Goal: Task Accomplishment & Management: Manage account settings

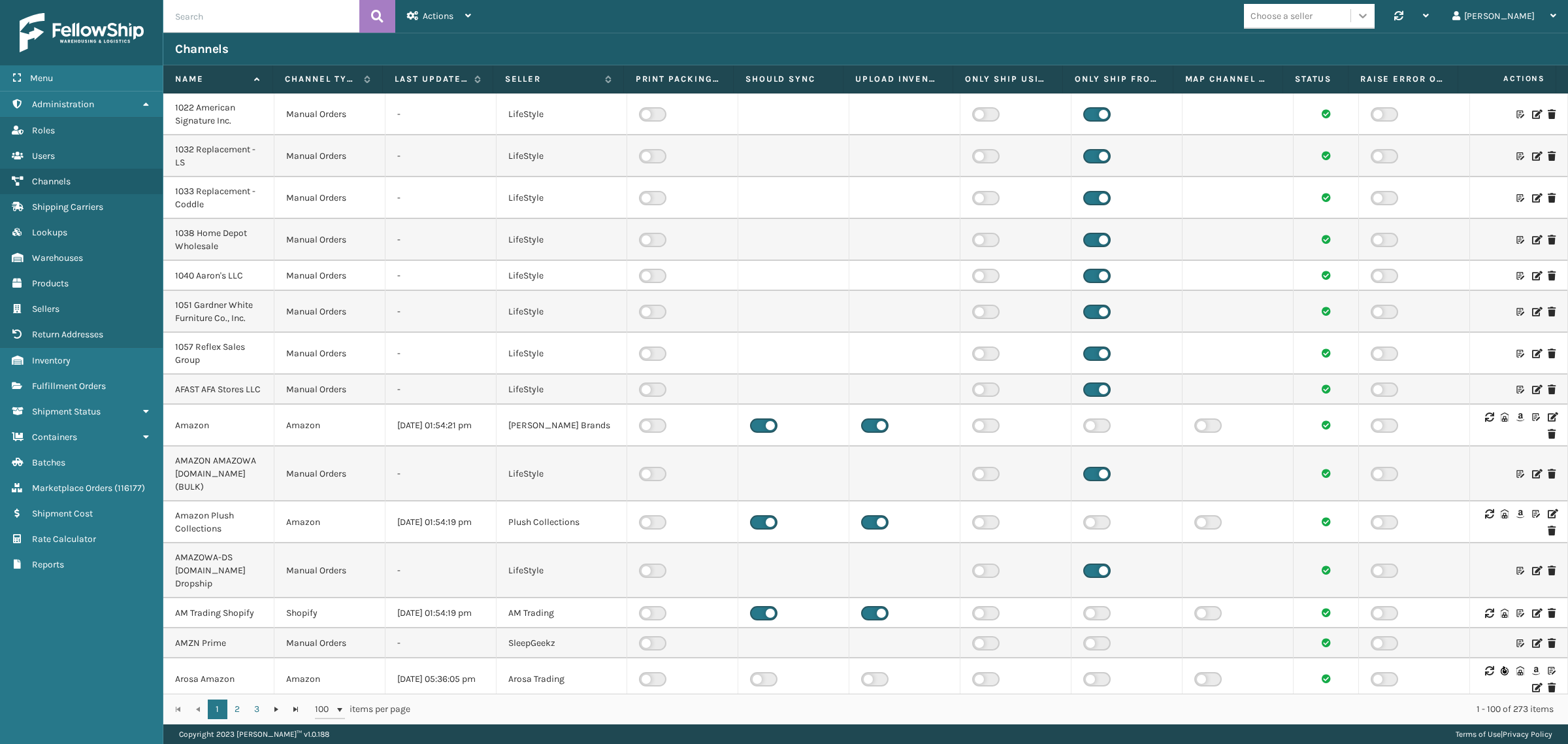
click at [1369, 15] on icon at bounding box center [1363, 15] width 13 height 13
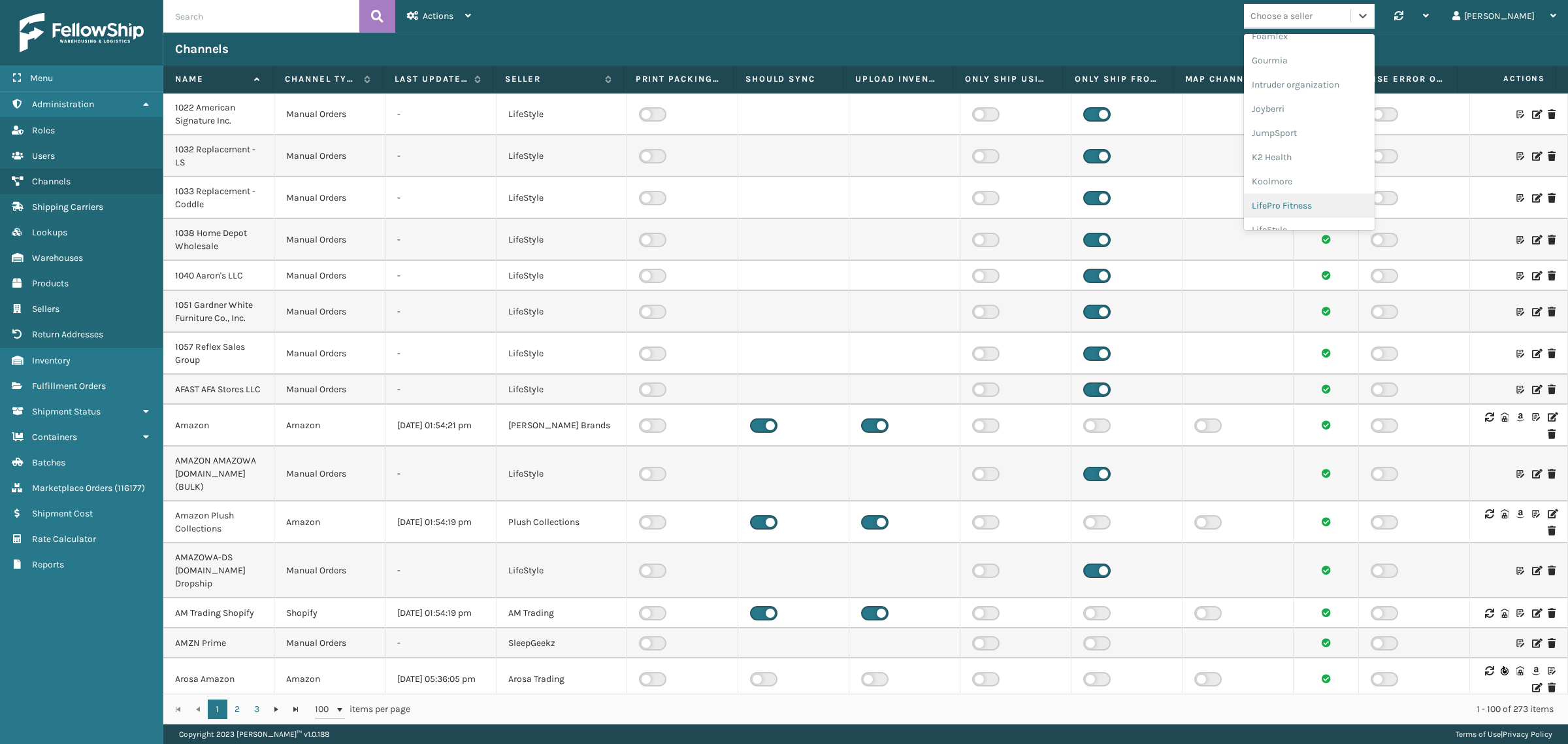
click at [1372, 201] on div "LifePro Fitness" at bounding box center [1309, 205] width 131 height 24
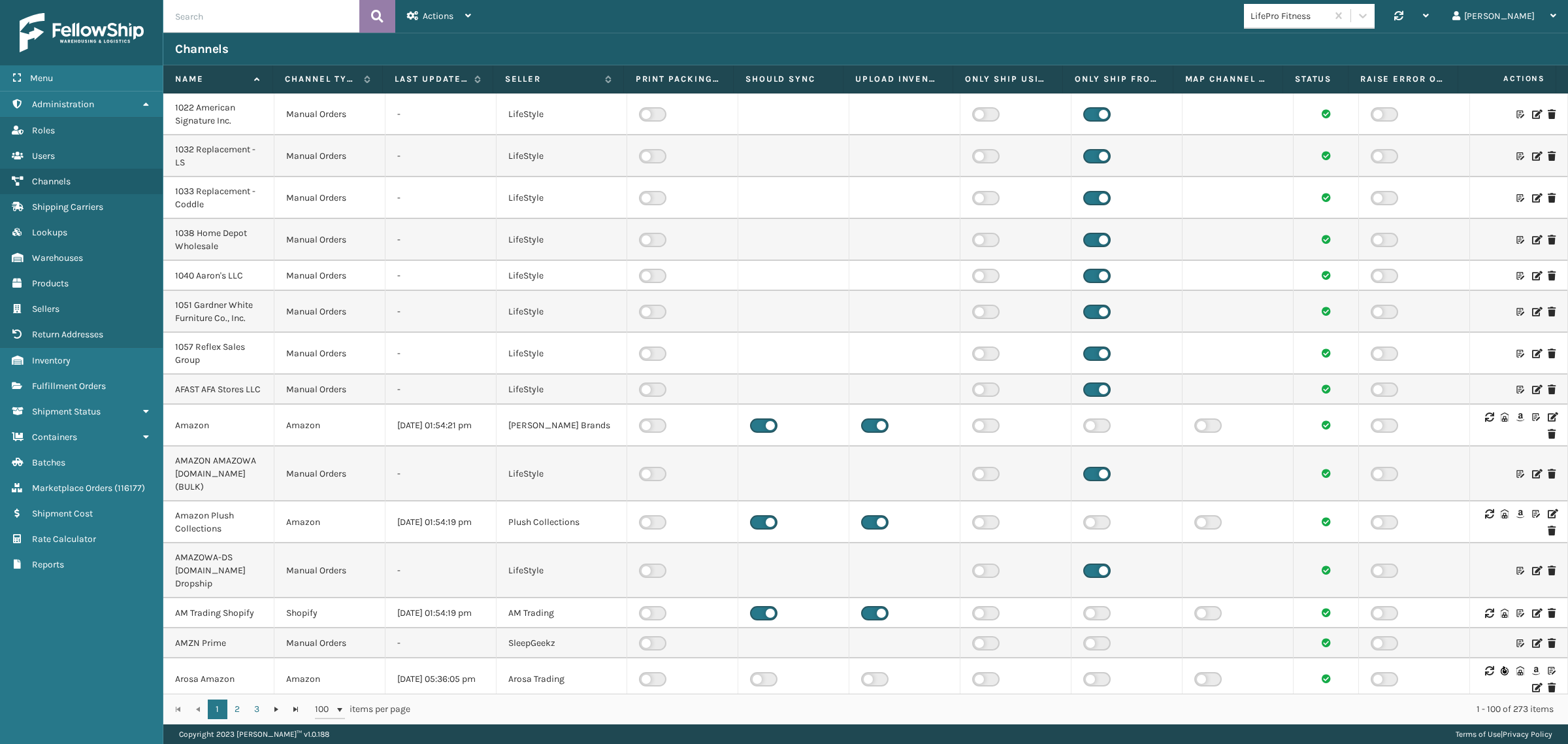
click at [384, 13] on button at bounding box center [377, 16] width 36 height 33
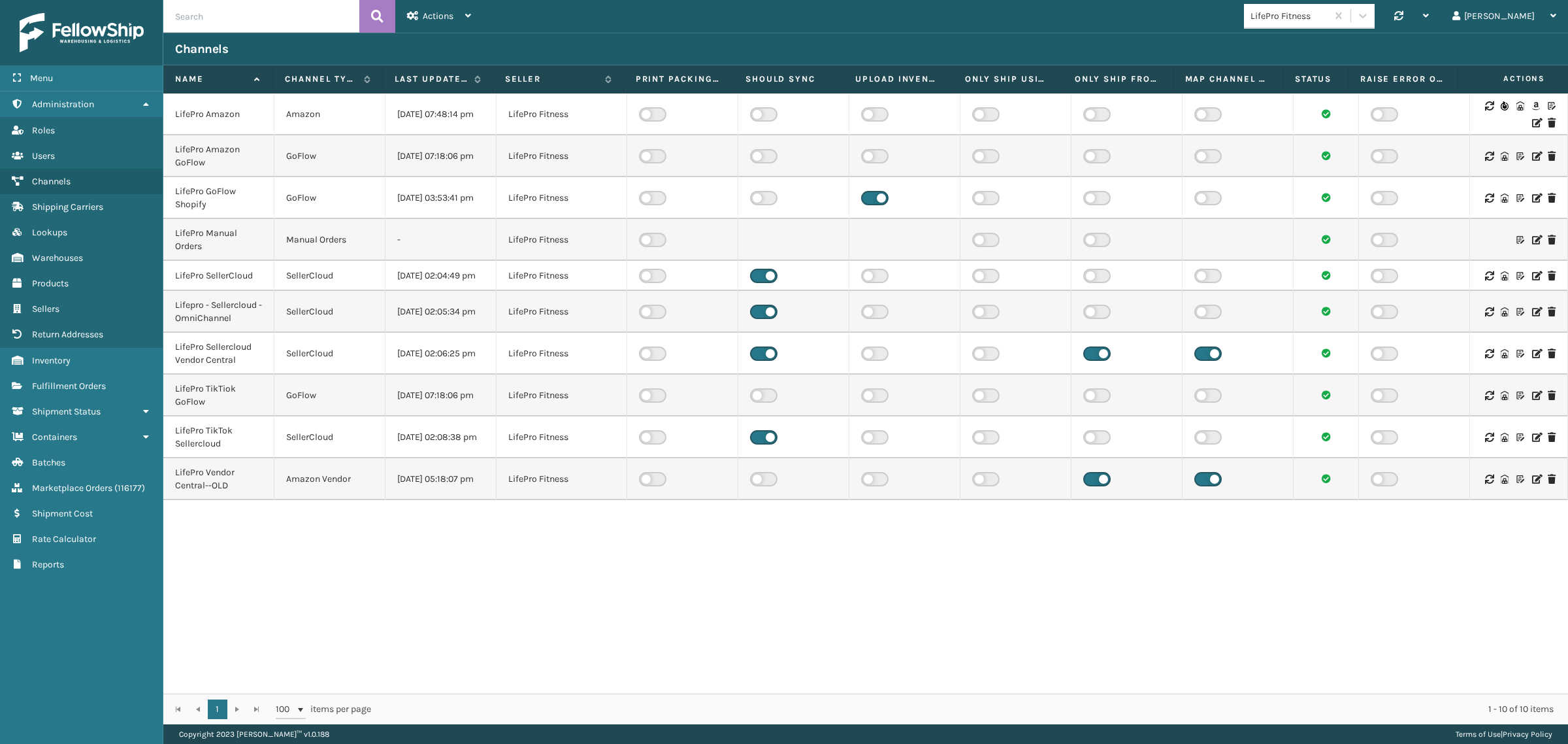
click at [788, 11] on div "LifePro Fitness Synchronise all channels Gil Log Out" at bounding box center [1025, 16] width 1085 height 33
click at [420, 109] on td "12/26/2024 07:48:14 pm" at bounding box center [441, 114] width 111 height 42
drag, startPoint x: 425, startPoint y: 272, endPoint x: 446, endPoint y: 273, distance: 21.0
click at [446, 273] on td "09/08/2025 02:04:49 pm" at bounding box center [441, 276] width 111 height 30
copy td "2025"
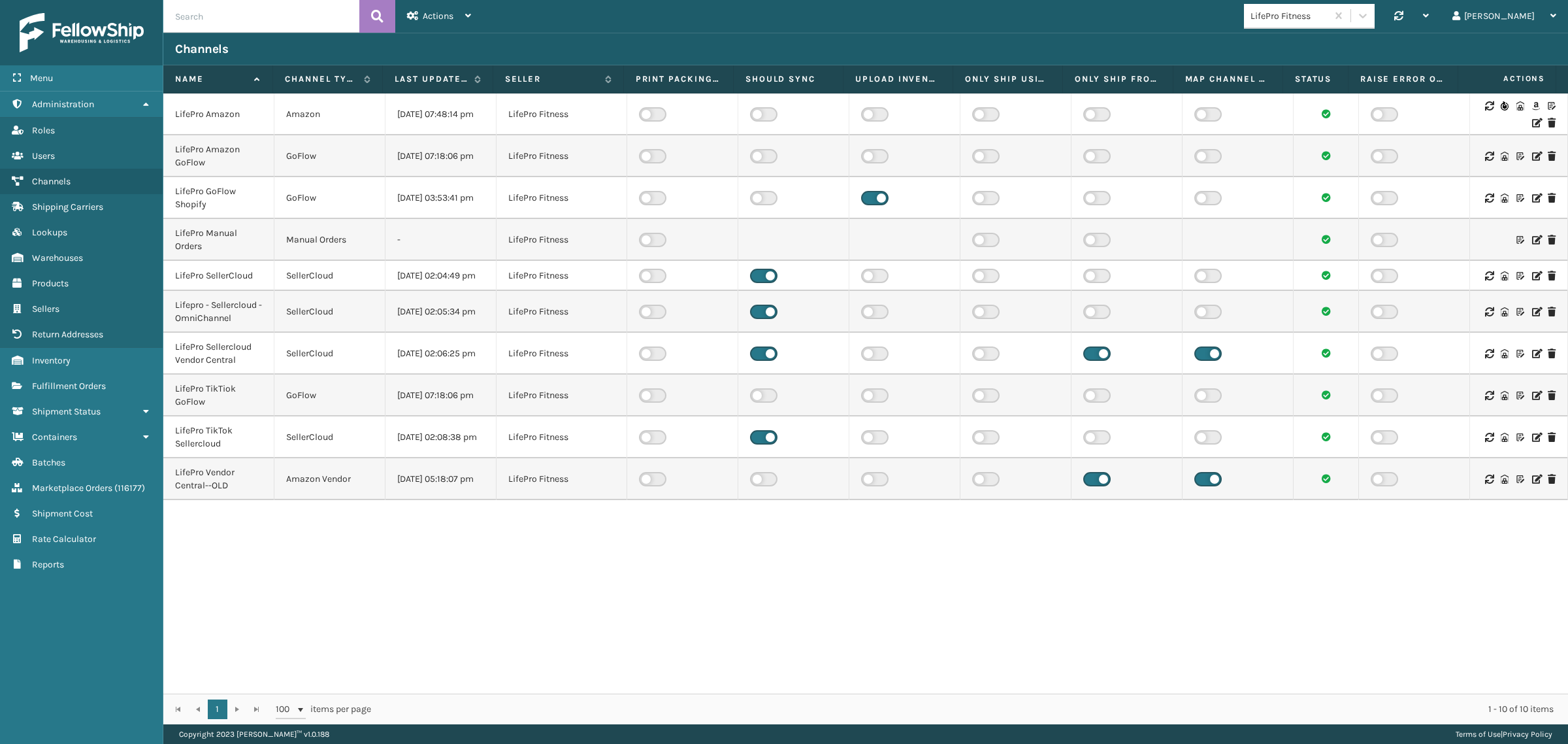
click at [1485, 277] on icon at bounding box center [1489, 276] width 8 height 9
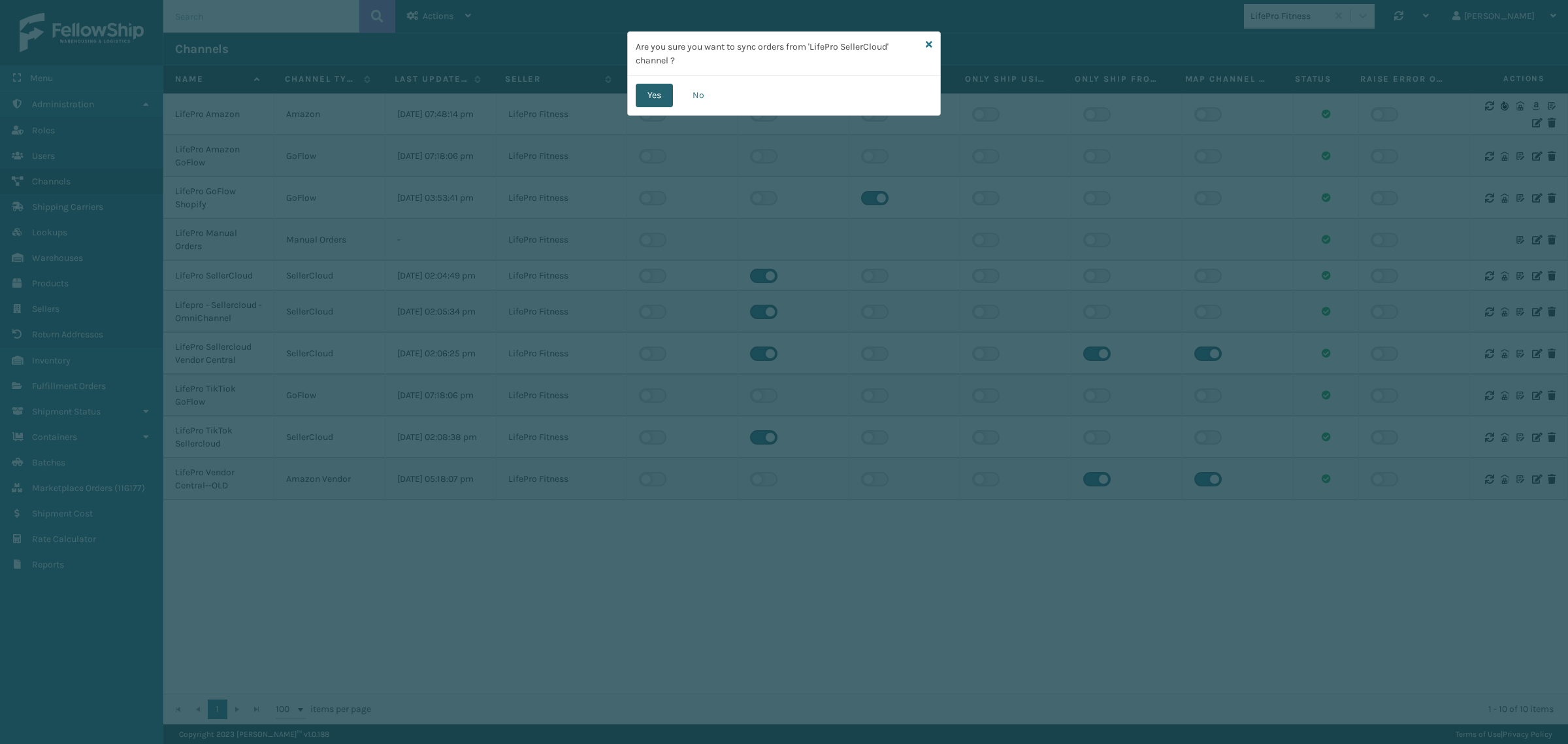
click at [654, 98] on button "Yes" at bounding box center [655, 95] width 37 height 23
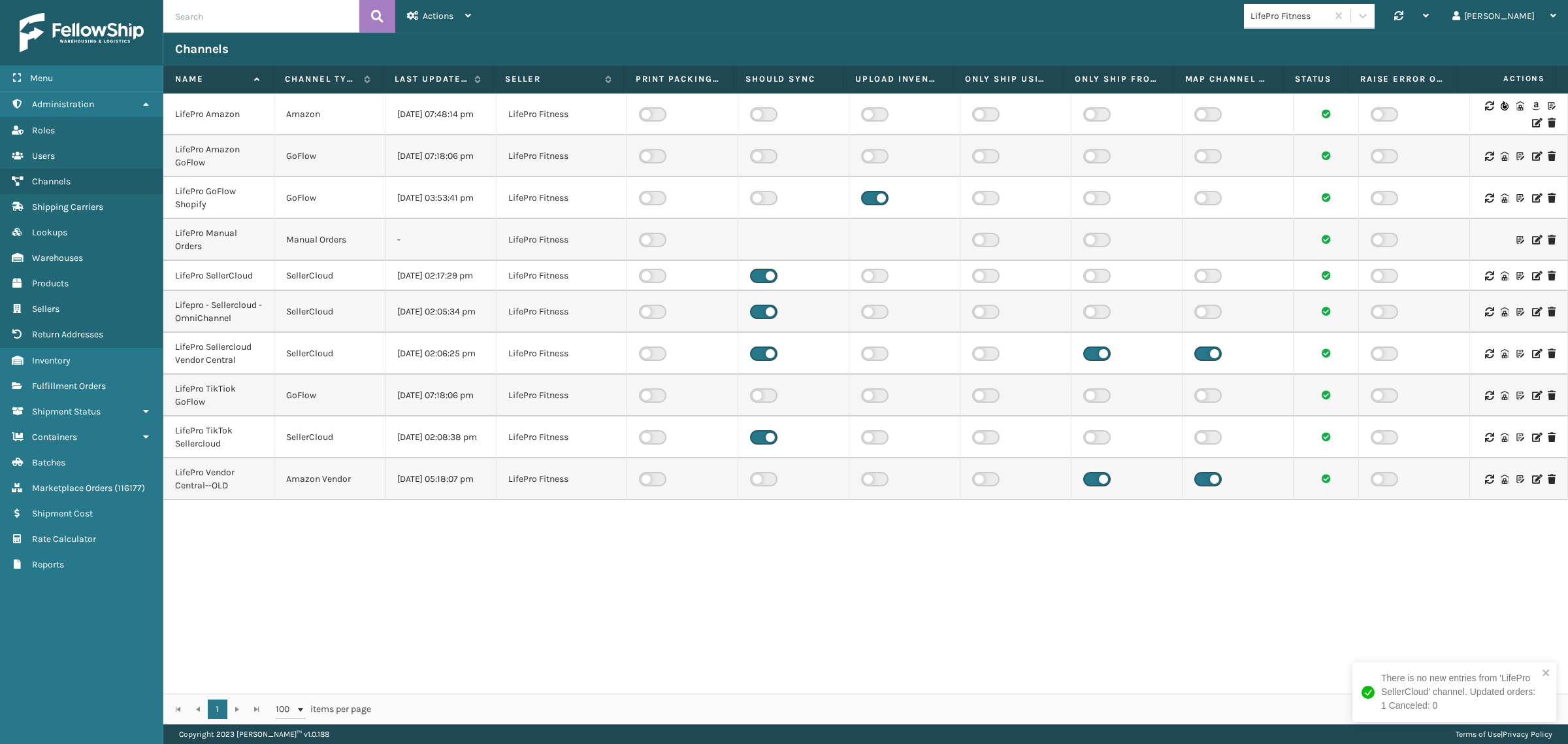
click at [1485, 317] on icon at bounding box center [1489, 311] width 8 height 9
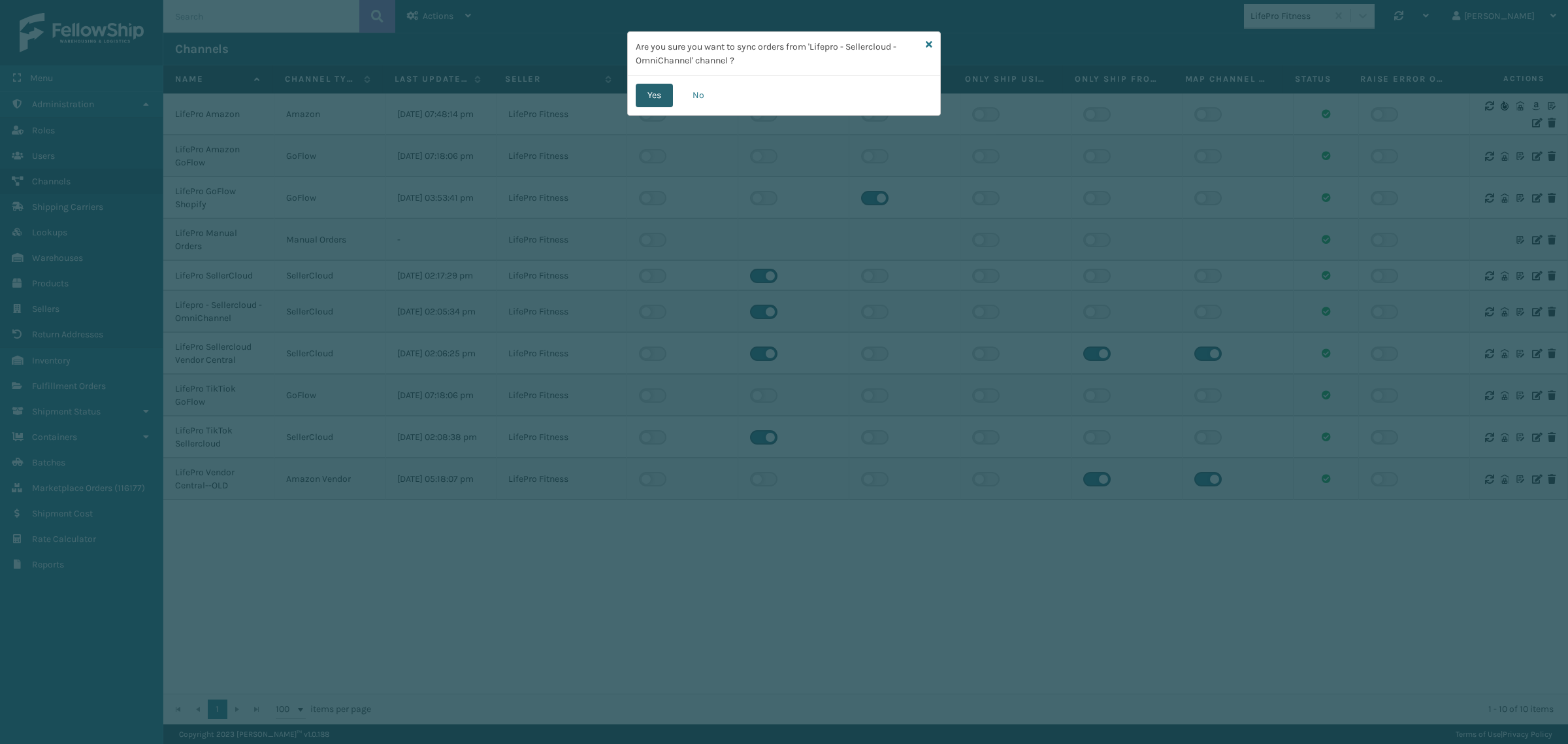
click at [644, 95] on button "Yes" at bounding box center [655, 95] width 37 height 23
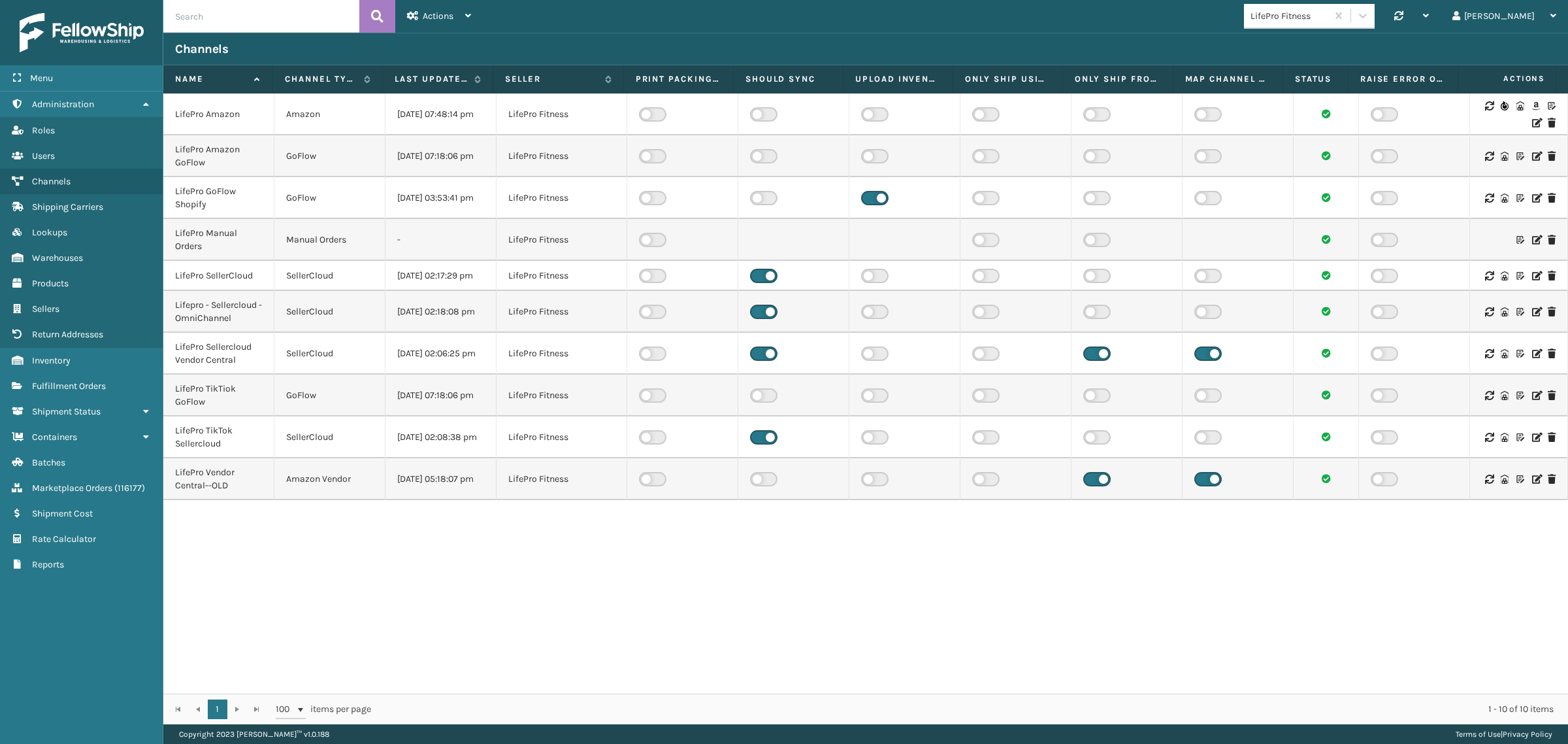
click at [1485, 358] on icon at bounding box center [1489, 353] width 8 height 9
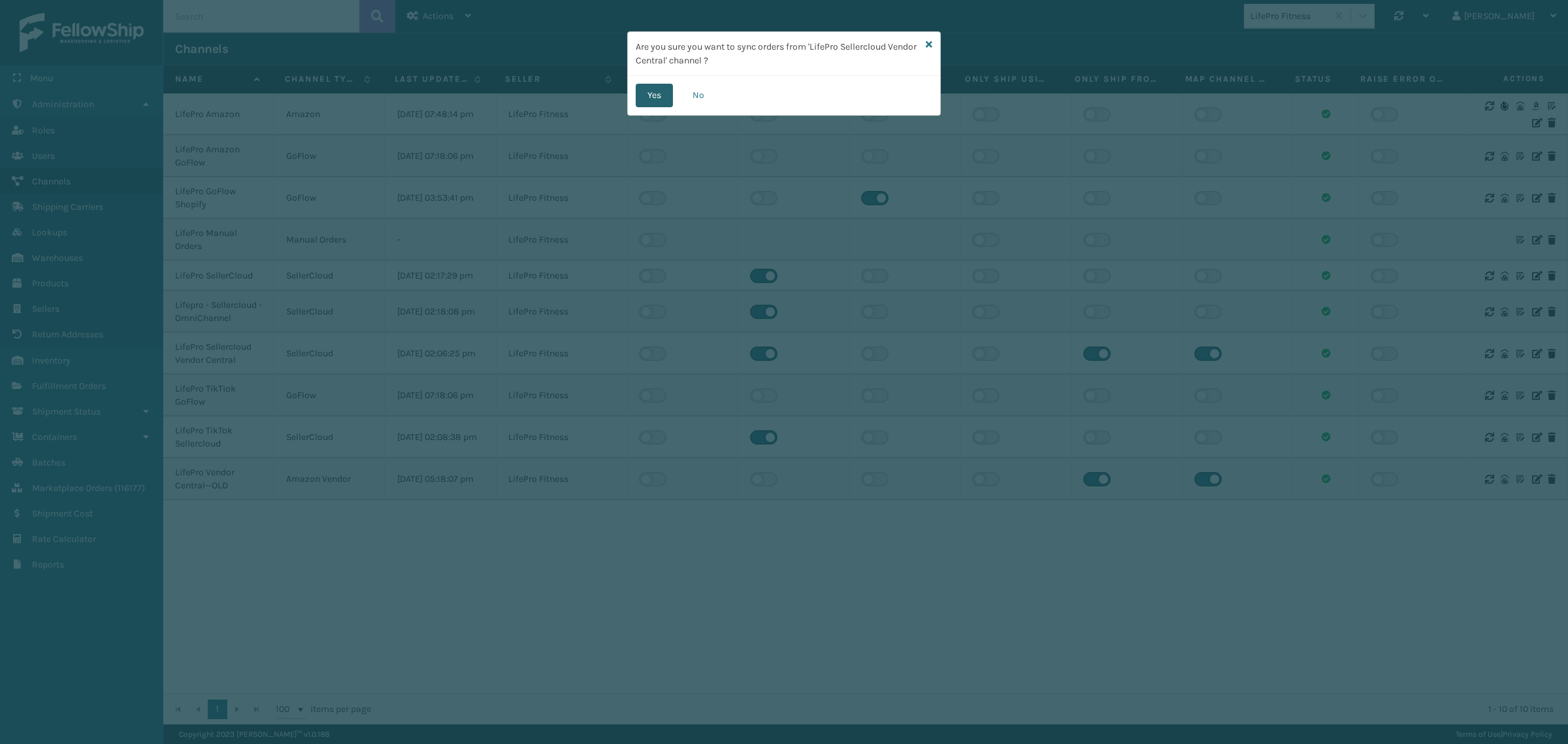
click at [648, 92] on button "Yes" at bounding box center [655, 95] width 37 height 23
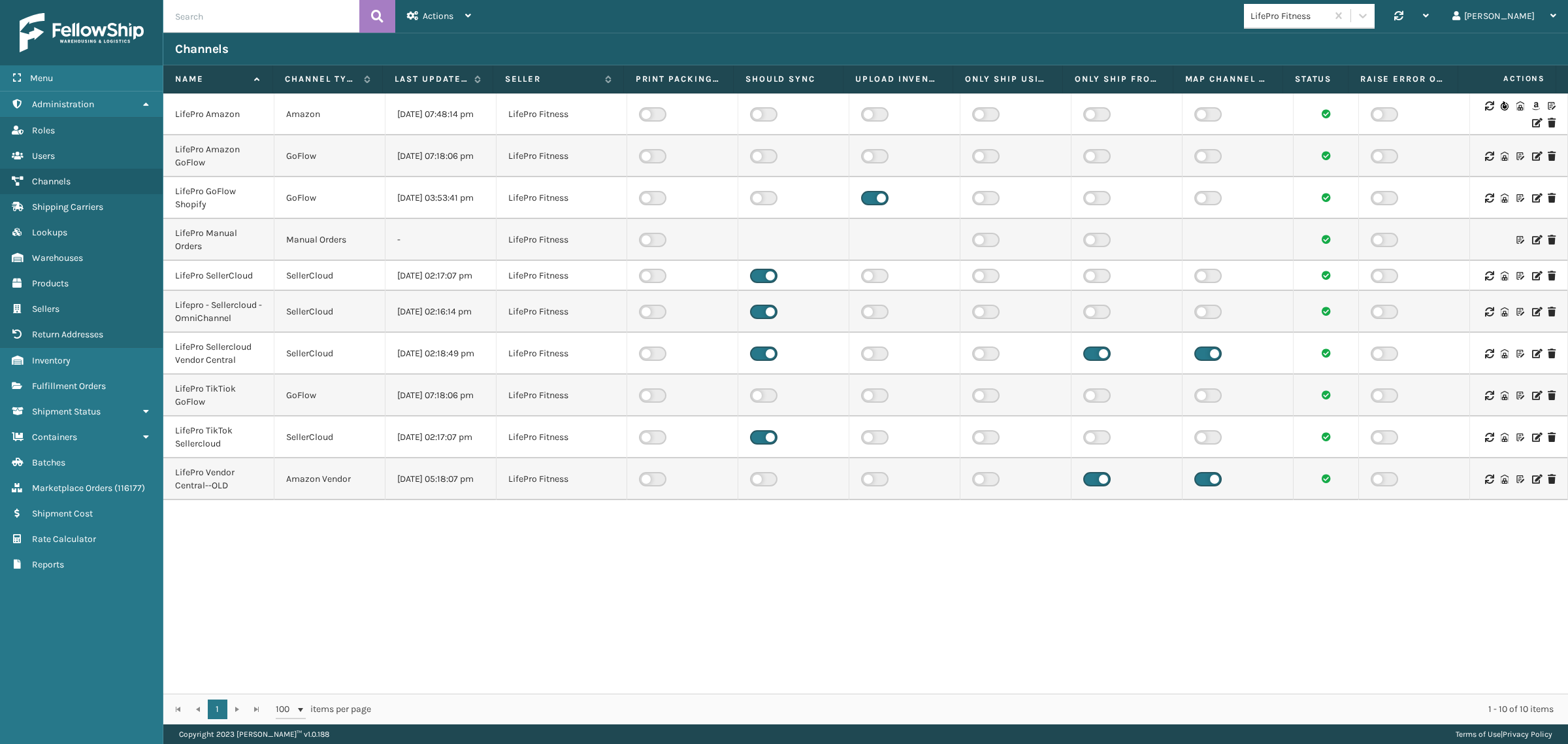
click at [1485, 442] on icon at bounding box center [1489, 437] width 8 height 9
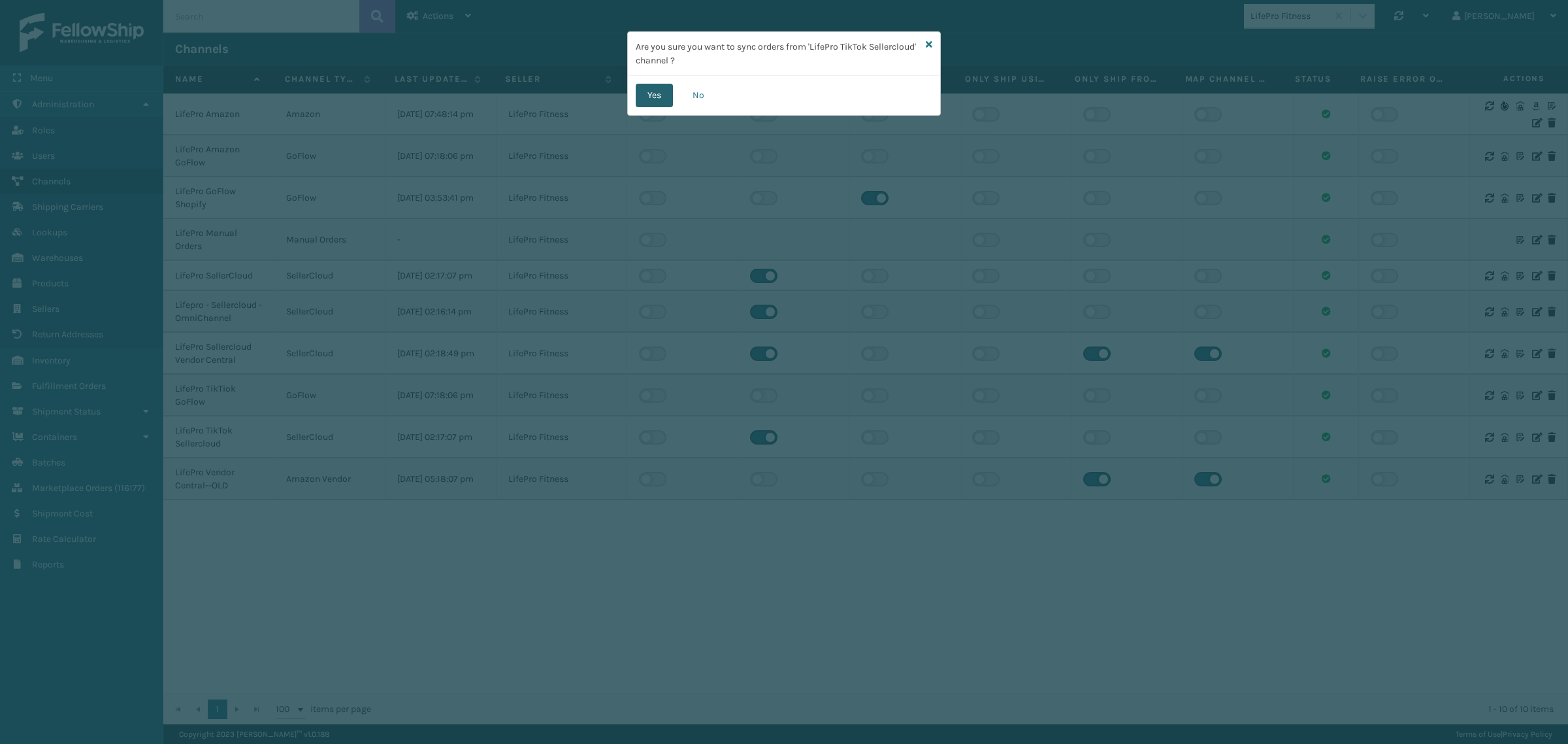
click at [639, 93] on button "Yes" at bounding box center [655, 95] width 37 height 23
